Goal: Navigation & Orientation: Understand site structure

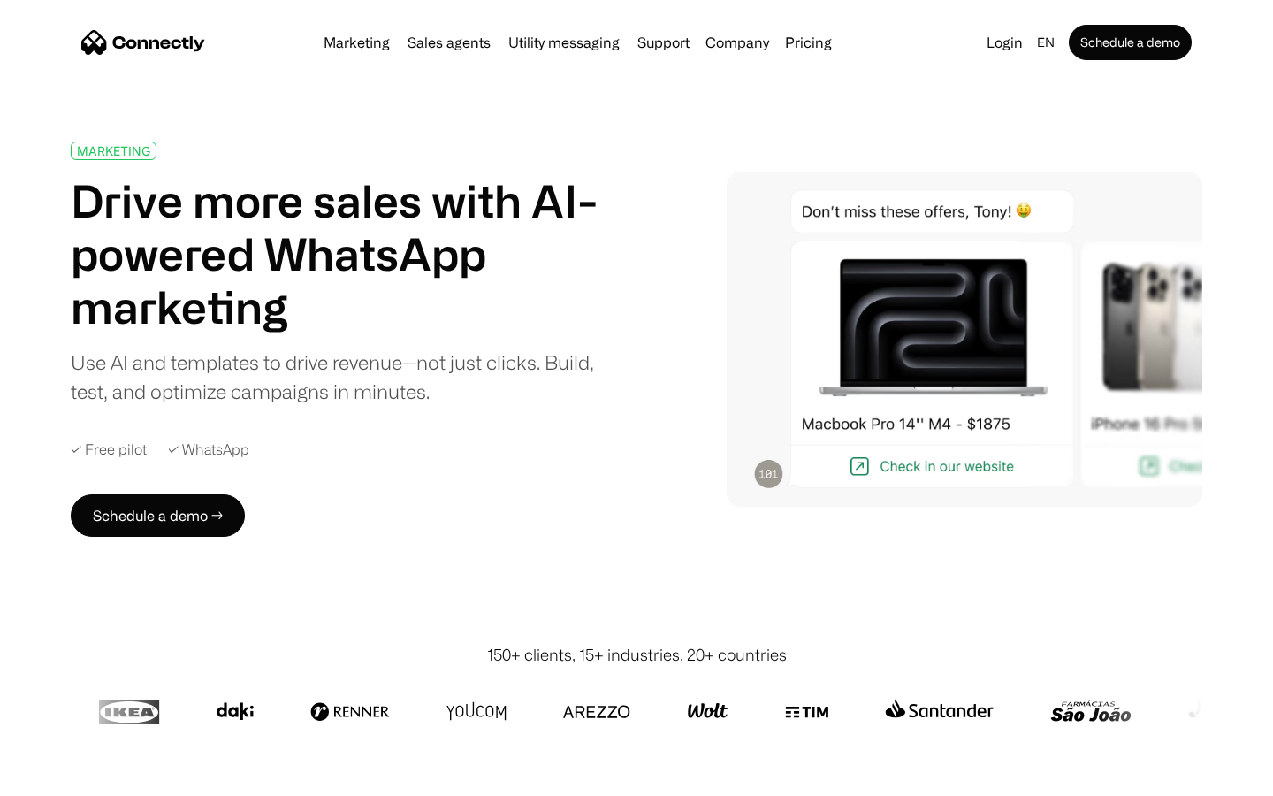
scroll to position [6293, 0]
